Goal: Task Accomplishment & Management: Use online tool/utility

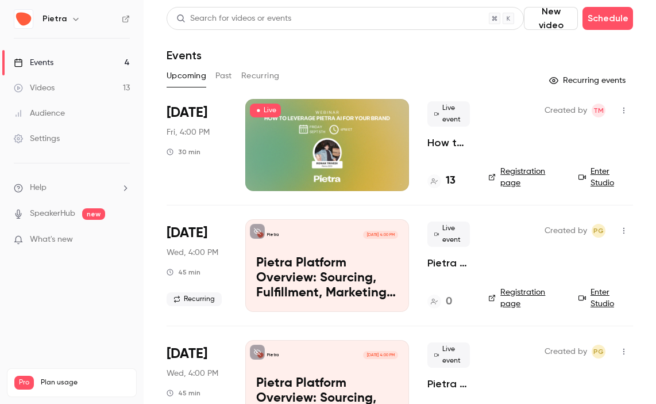
click at [529, 148] on div "Created by TM Registration page Enter Studio" at bounding box center [561, 145] width 145 height 92
click at [627, 109] on icon "button" at bounding box center [624, 110] width 9 height 8
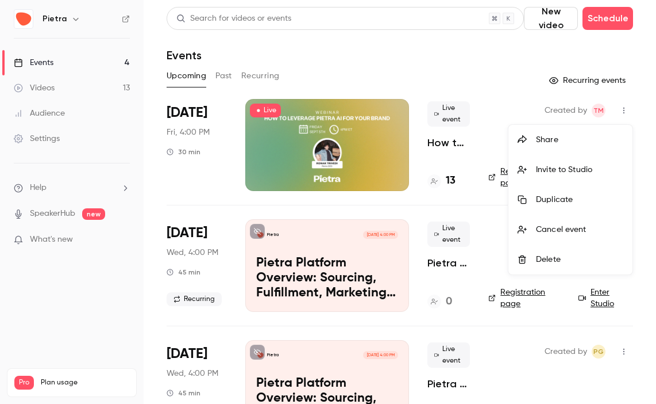
click at [207, 171] on div at bounding box center [328, 202] width 656 height 404
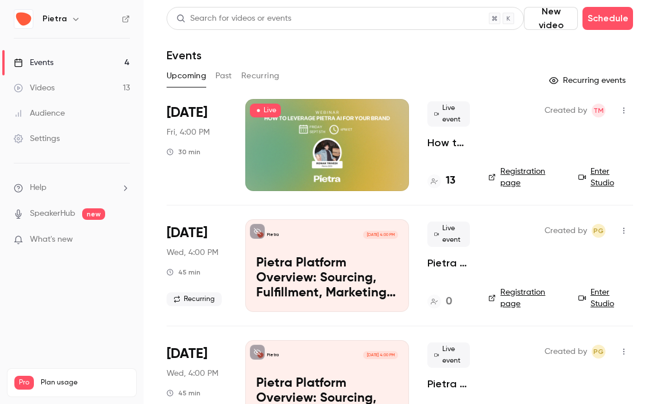
click at [279, 118] on div at bounding box center [327, 145] width 164 height 92
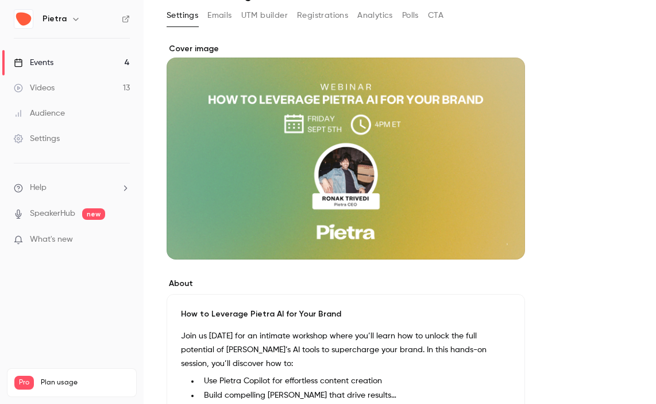
scroll to position [152, 0]
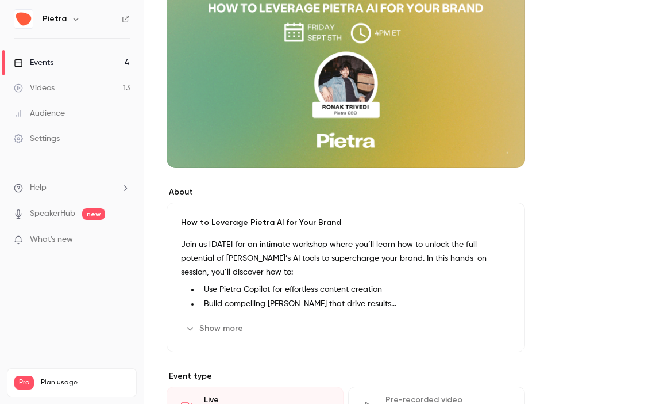
click at [214, 324] on button "Show more" at bounding box center [215, 328] width 69 height 18
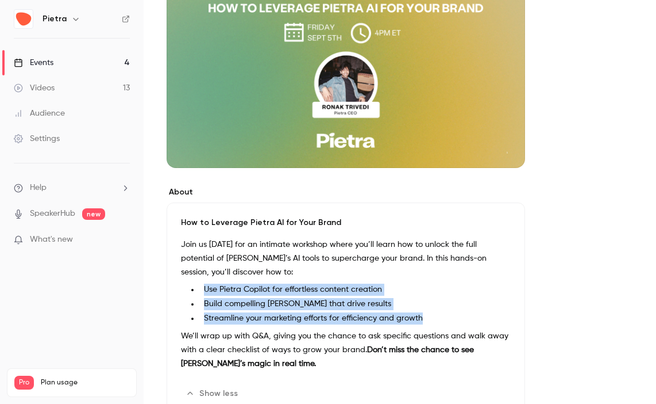
drag, startPoint x: 203, startPoint y: 287, endPoint x: 440, endPoint y: 316, distance: 238.1
click at [440, 316] on ul "Use Pietra Copilot for effortless content creation Build compelling [PERSON_NAM…" at bounding box center [346, 303] width 330 height 41
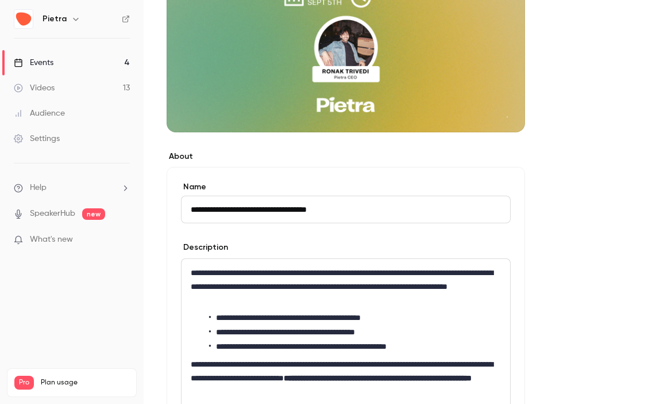
scroll to position [223, 0]
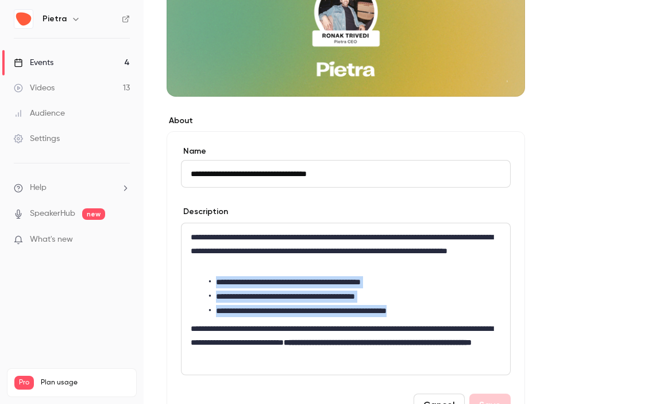
drag, startPoint x: 216, startPoint y: 282, endPoint x: 432, endPoint y: 314, distance: 218.5
click at [432, 314] on ul "**********" at bounding box center [346, 296] width 310 height 41
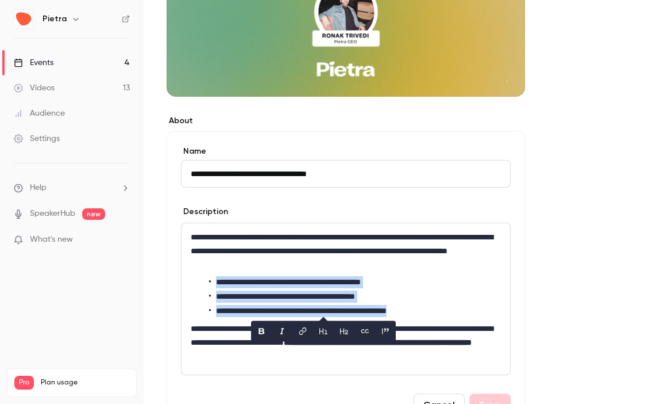
copy ul "**********"
